Goal: Task Accomplishment & Management: Manage account settings

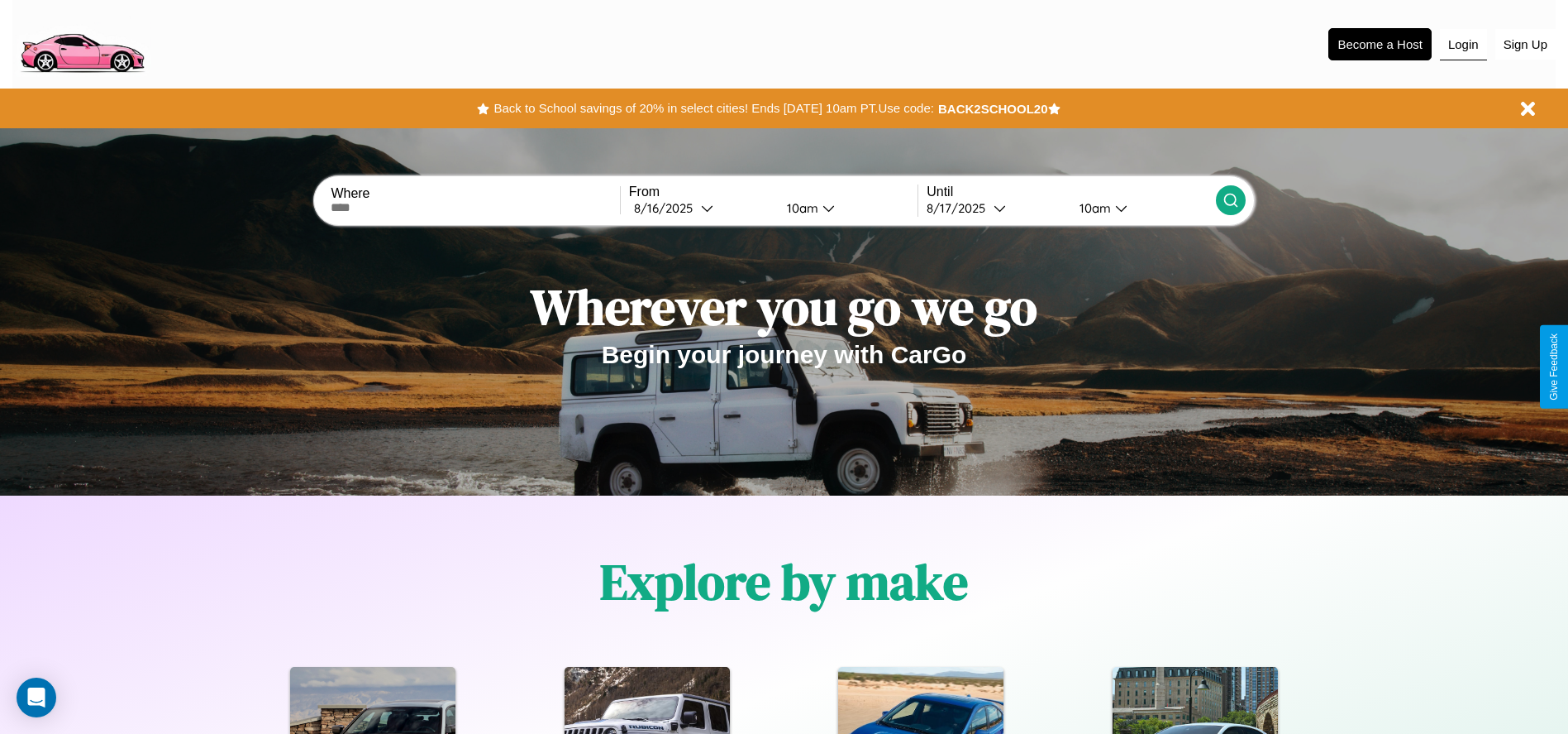
click at [1463, 44] on button "Login" at bounding box center [1463, 44] width 47 height 31
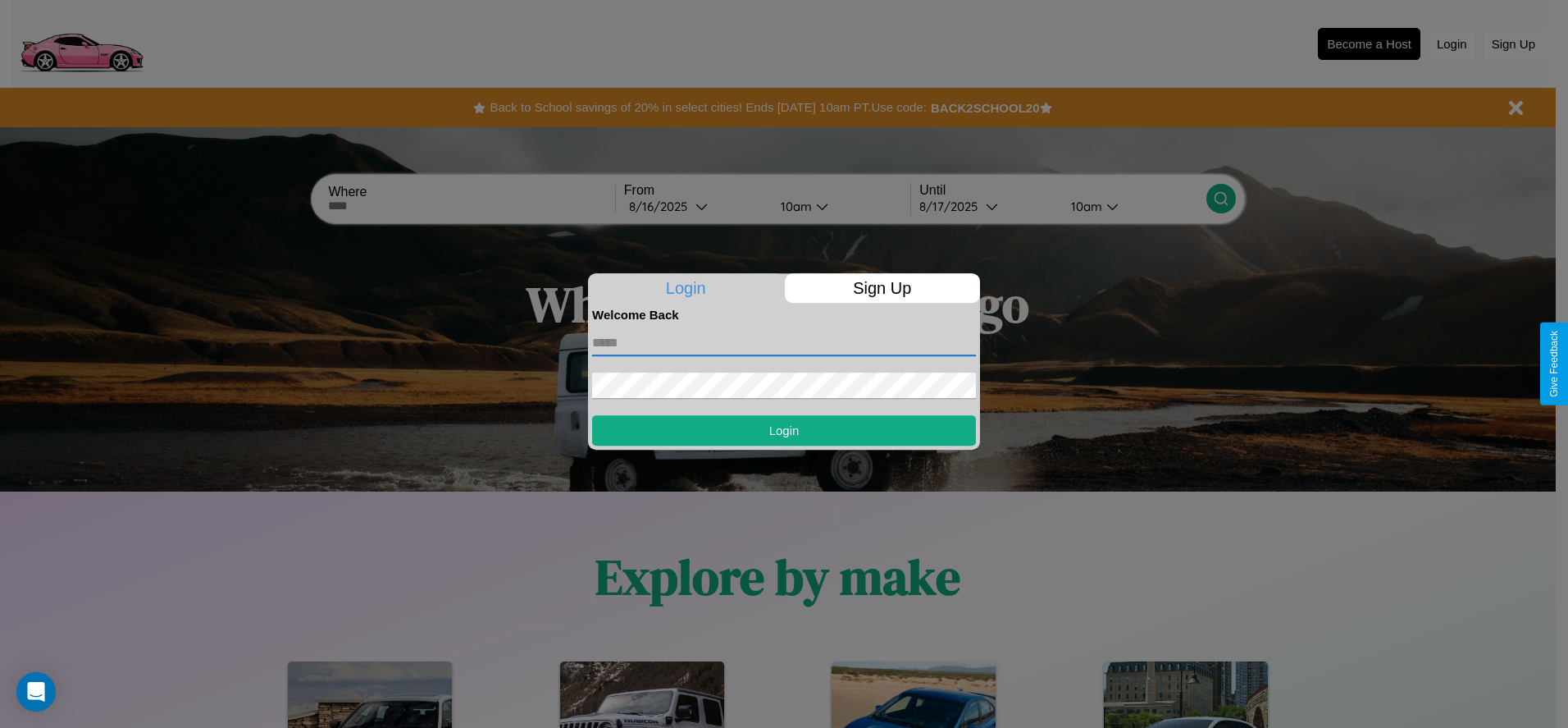
click at [784, 342] on input "text" at bounding box center [784, 343] width 384 height 26
type input "**********"
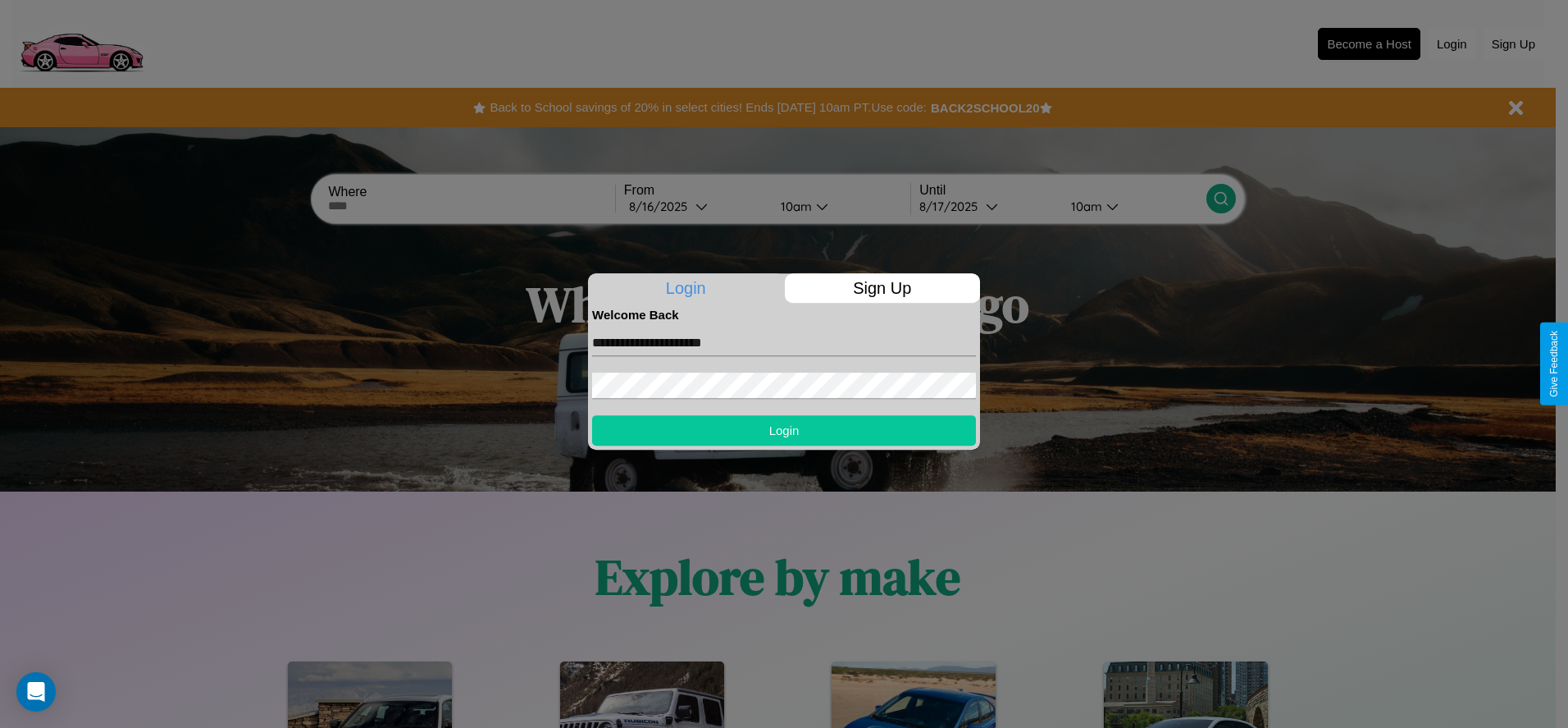
click at [784, 430] on button "Login" at bounding box center [784, 430] width 384 height 30
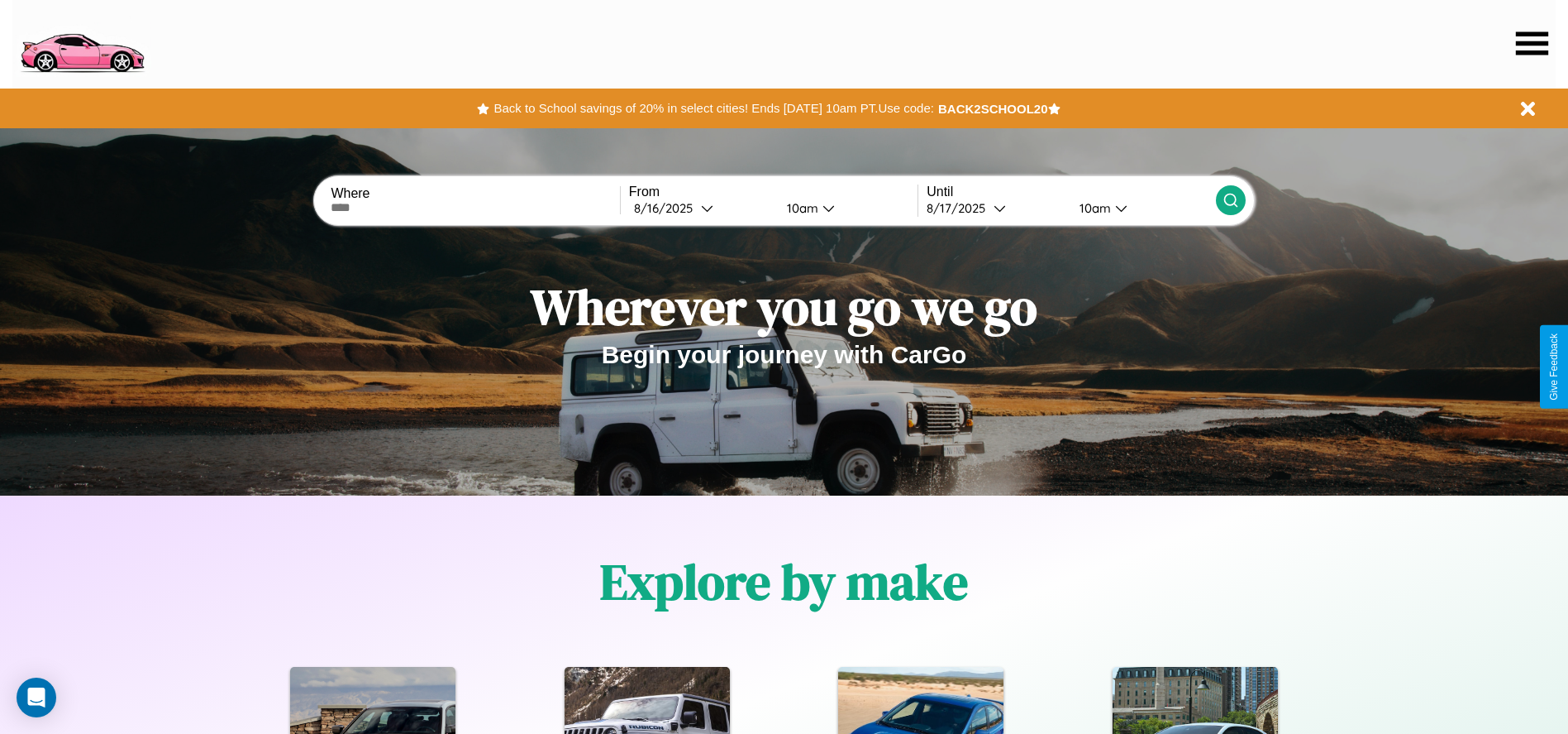
click at [1532, 43] on icon at bounding box center [1532, 43] width 32 height 23
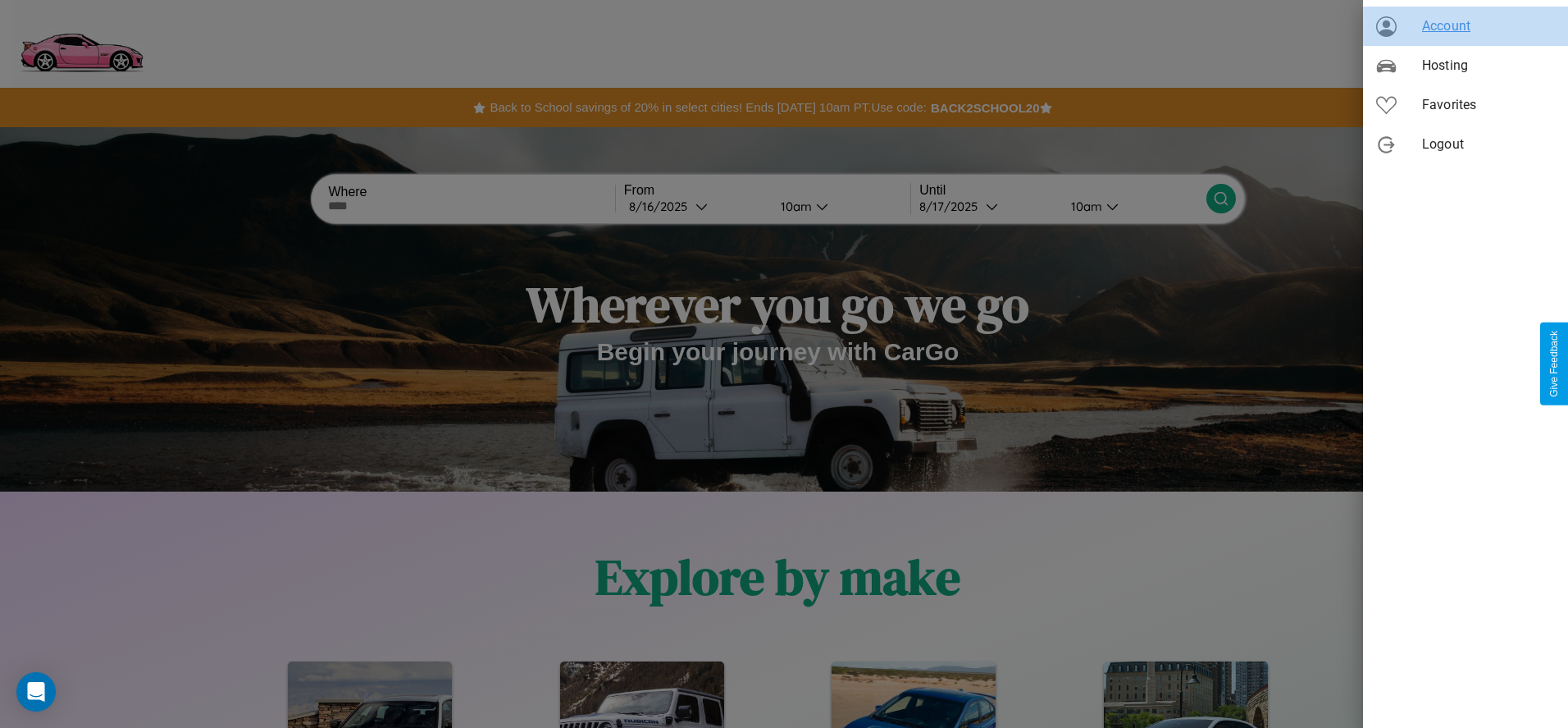
click at [1466, 26] on span "Account" at bounding box center [1489, 26] width 133 height 19
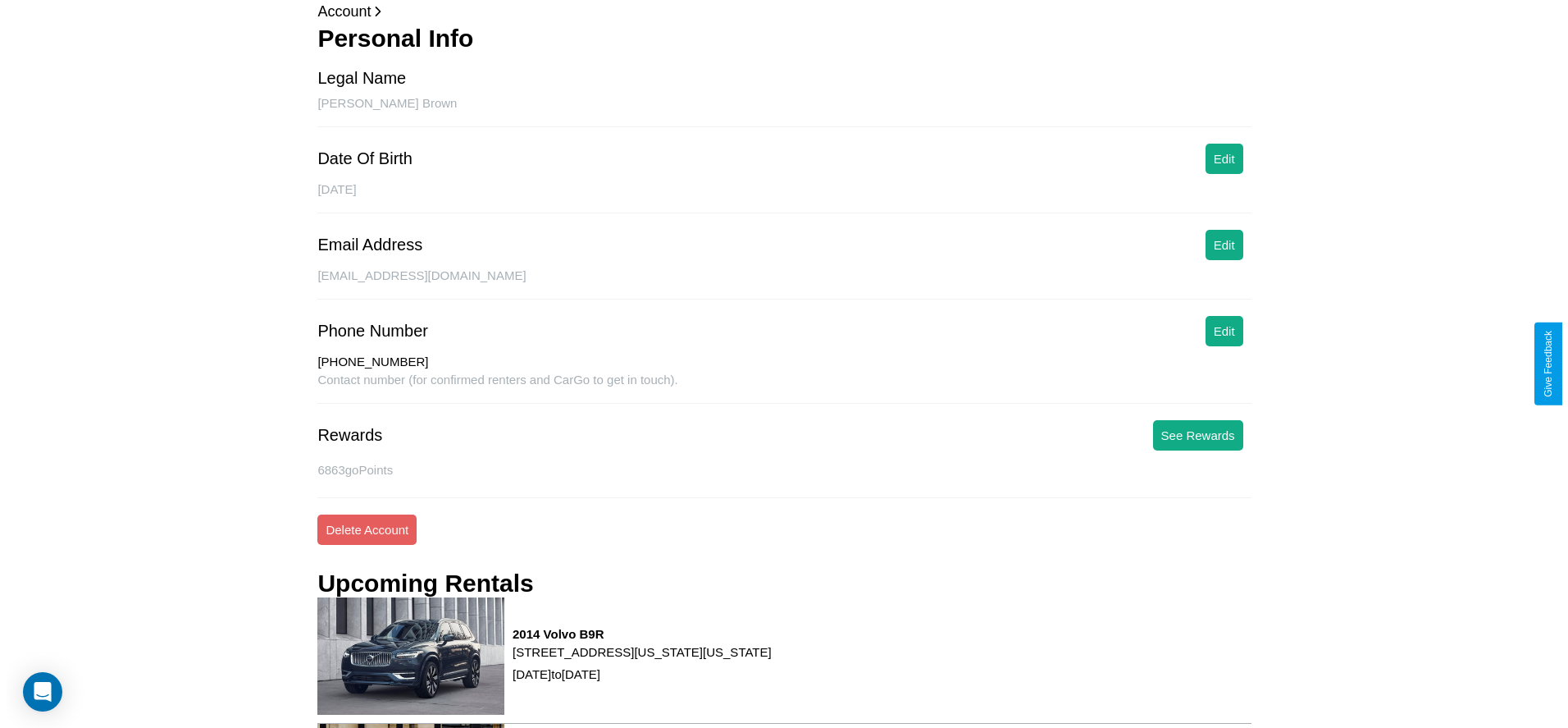
scroll to position [249, 0]
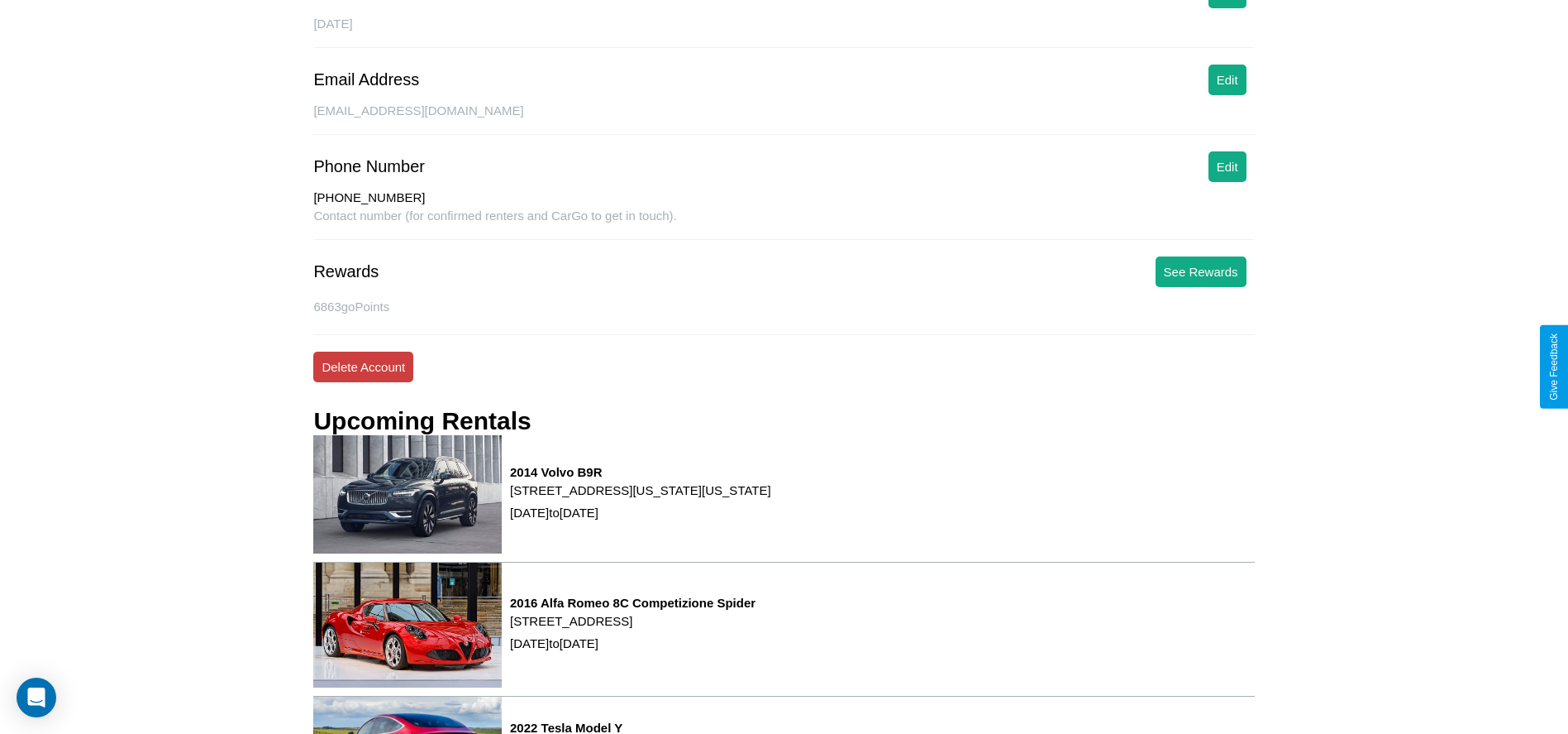
click at [363, 366] on button "Delete Account" at bounding box center [363, 367] width 100 height 30
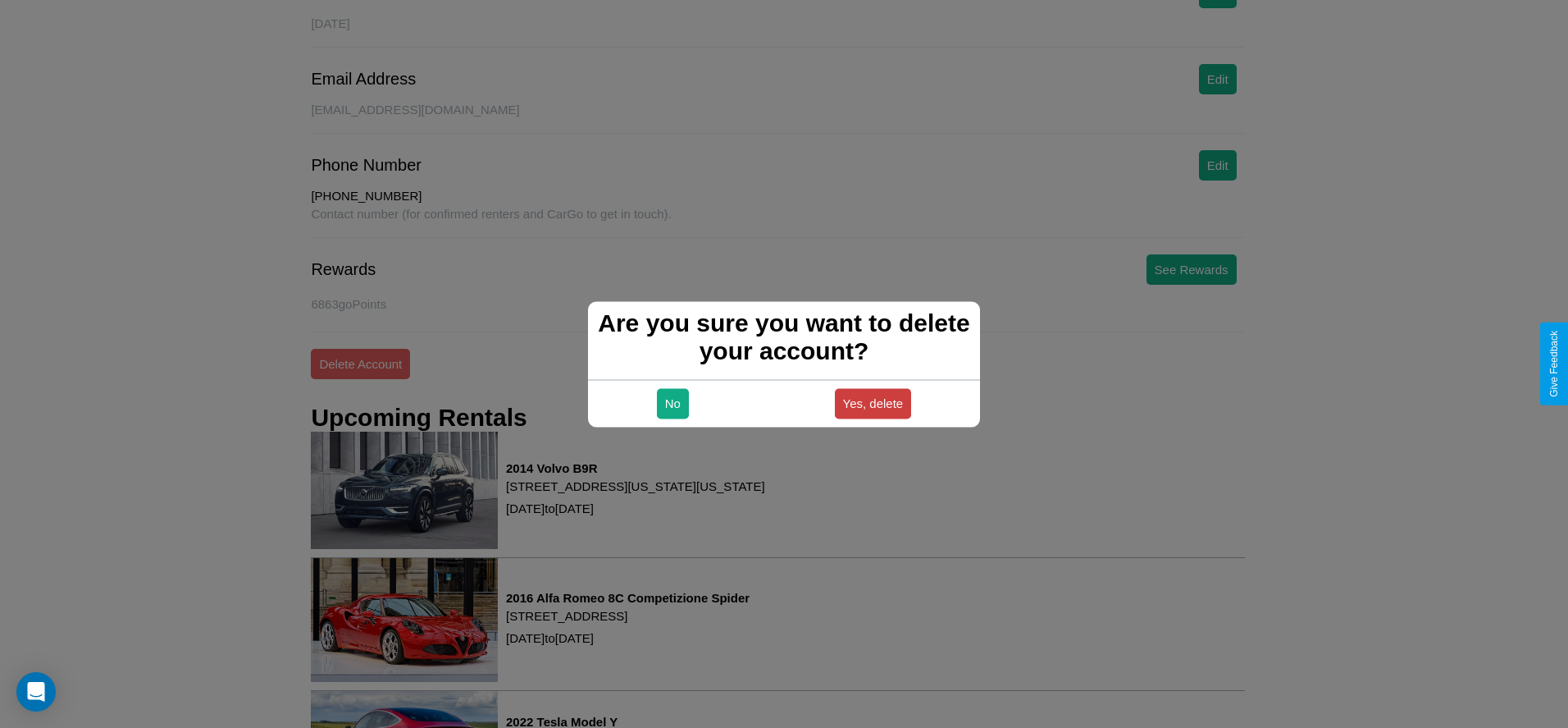
click at [873, 403] on button "Yes, delete" at bounding box center [873, 403] width 77 height 30
